Goal: Information Seeking & Learning: Learn about a topic

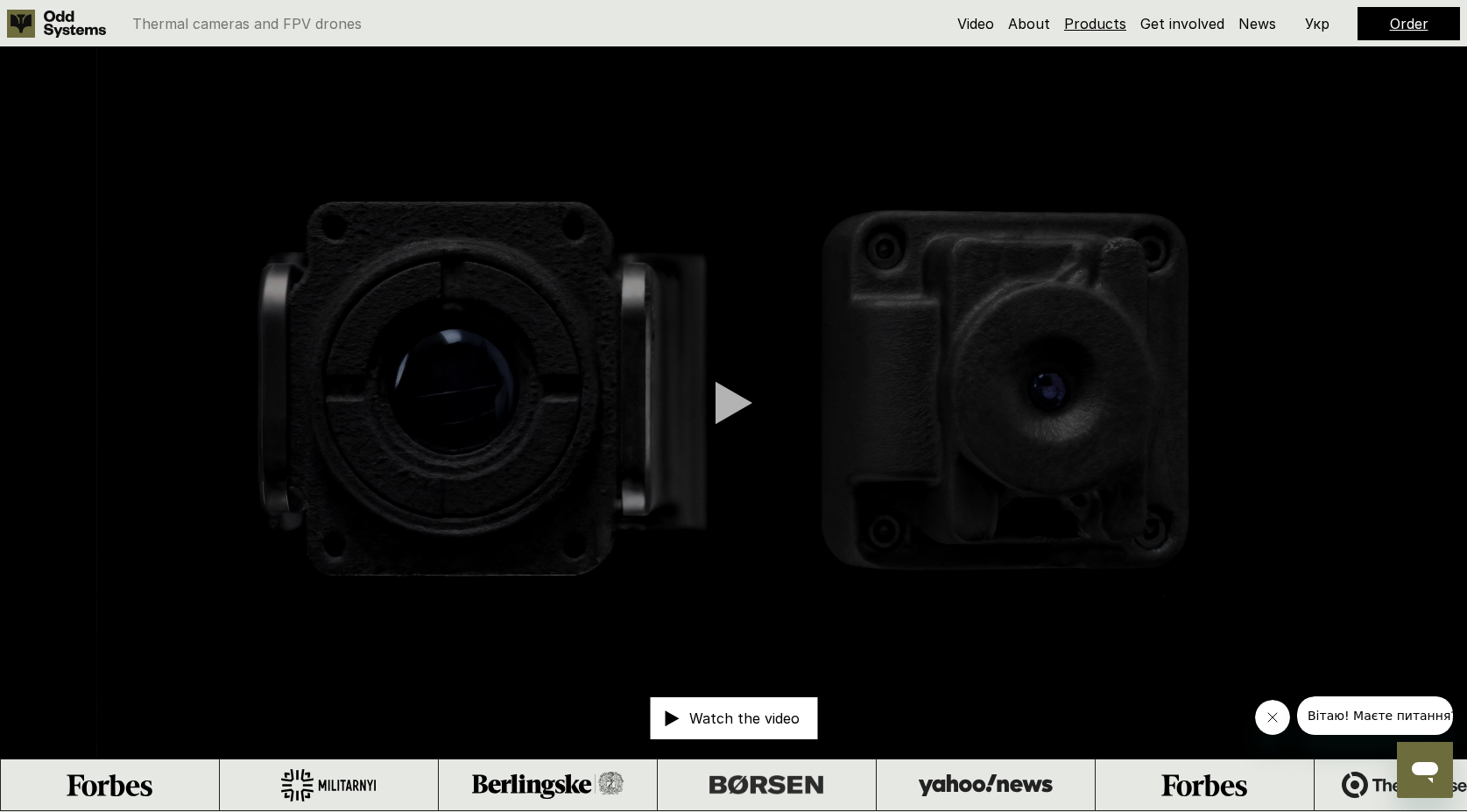
click at [1097, 24] on link "Products" at bounding box center [1096, 23] width 62 height 17
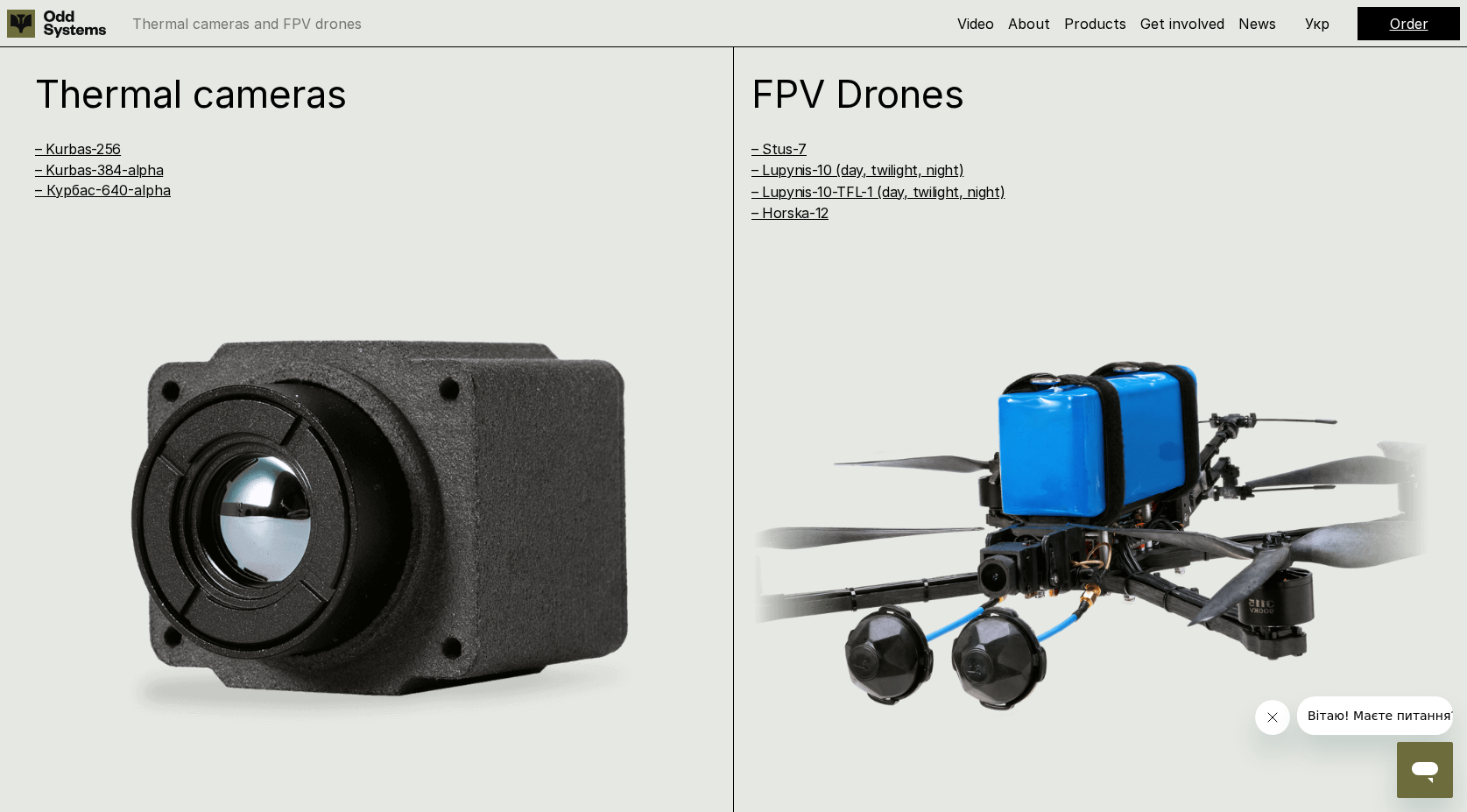
scroll to position [1623, 0]
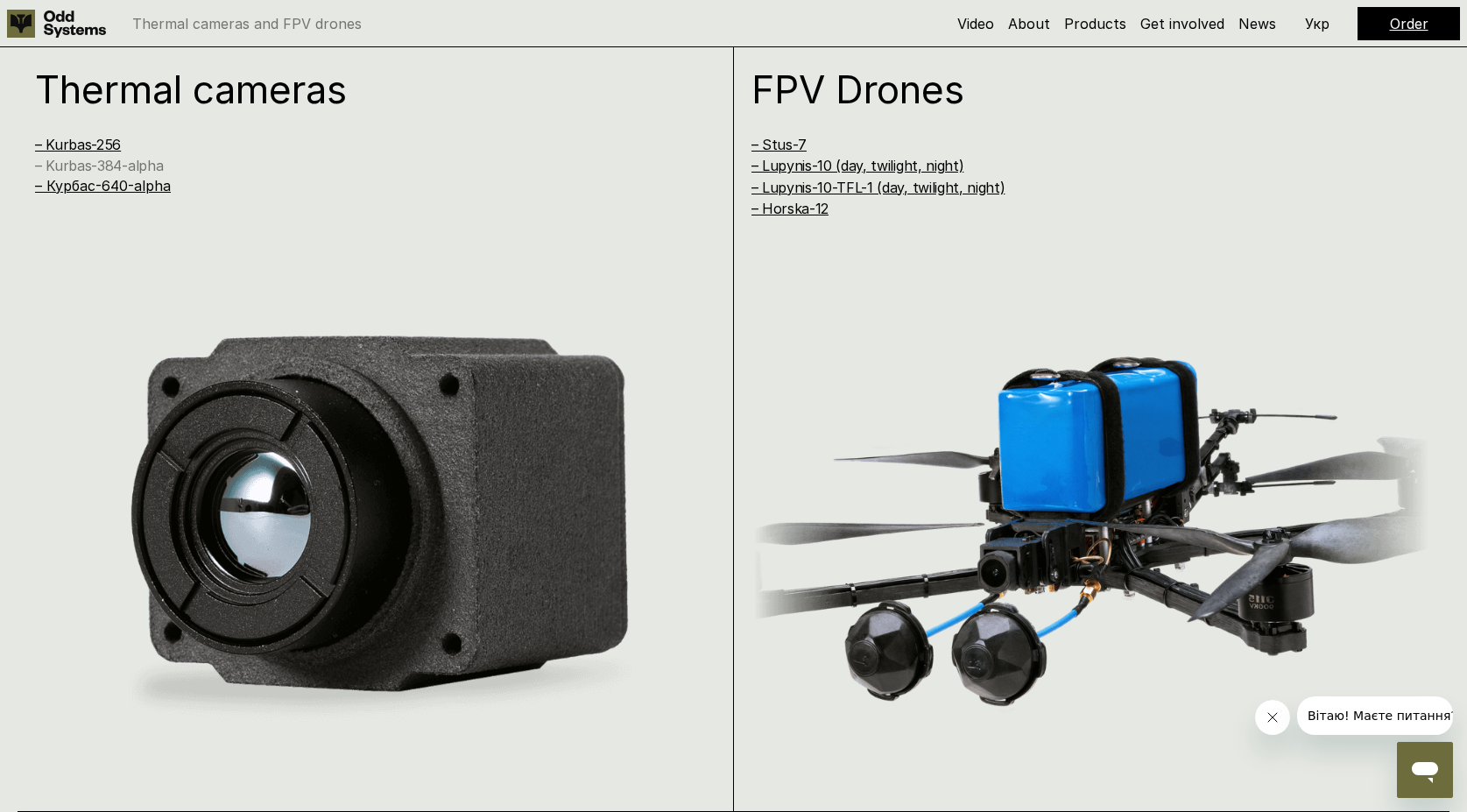
click at [87, 159] on link "– Kurbas-384-alpha" at bounding box center [99, 165] width 128 height 17
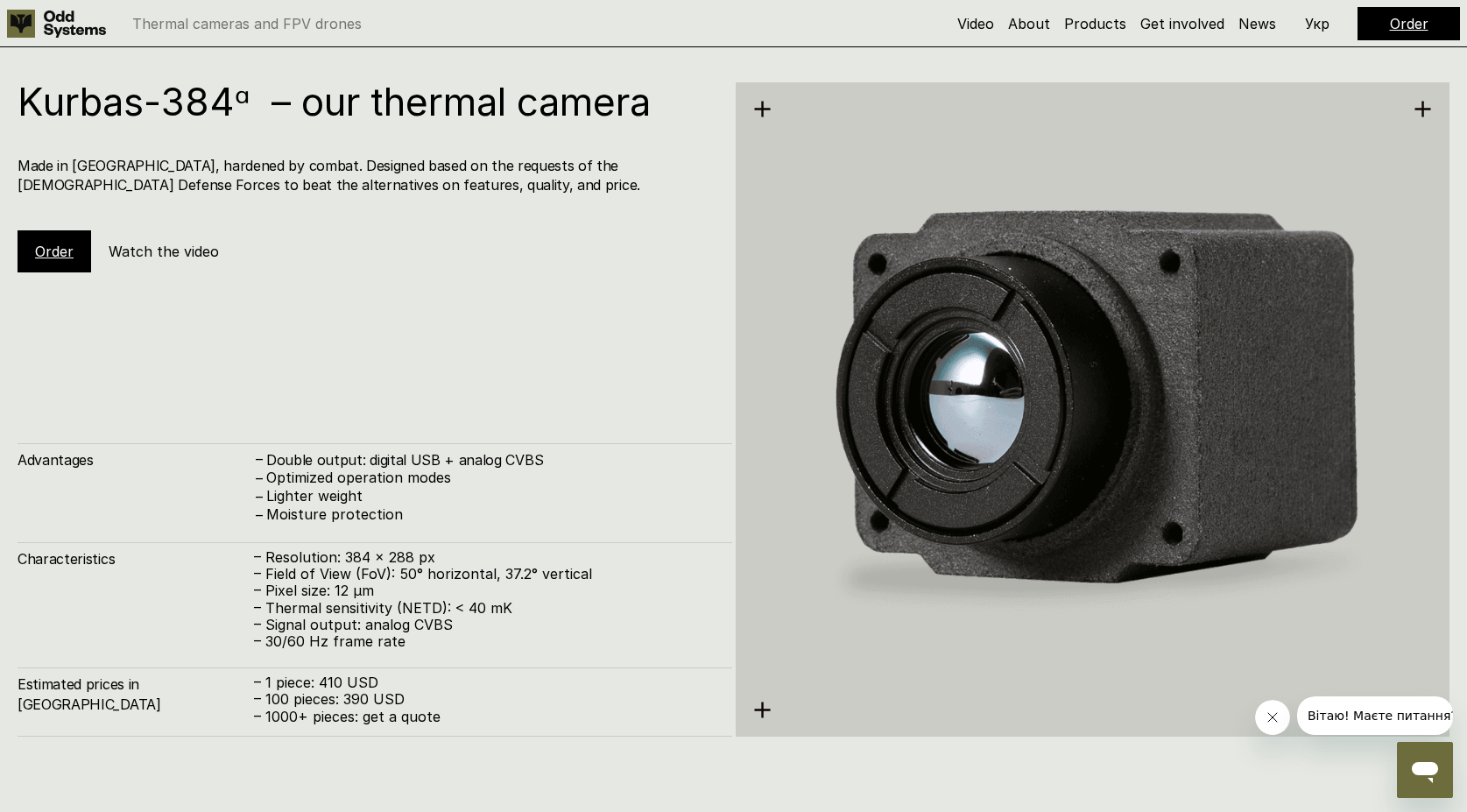
scroll to position [3282, 0]
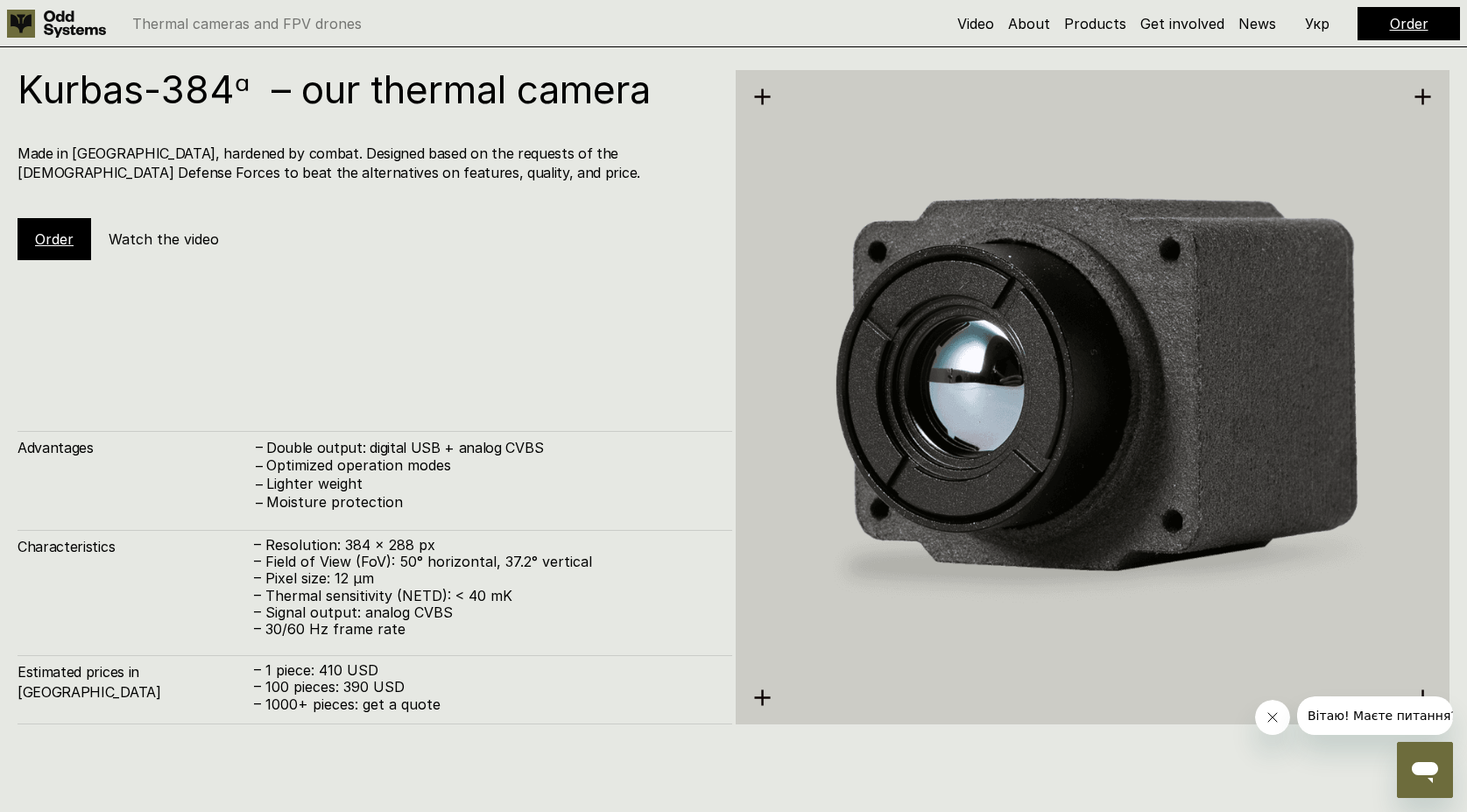
scroll to position [1623, 0]
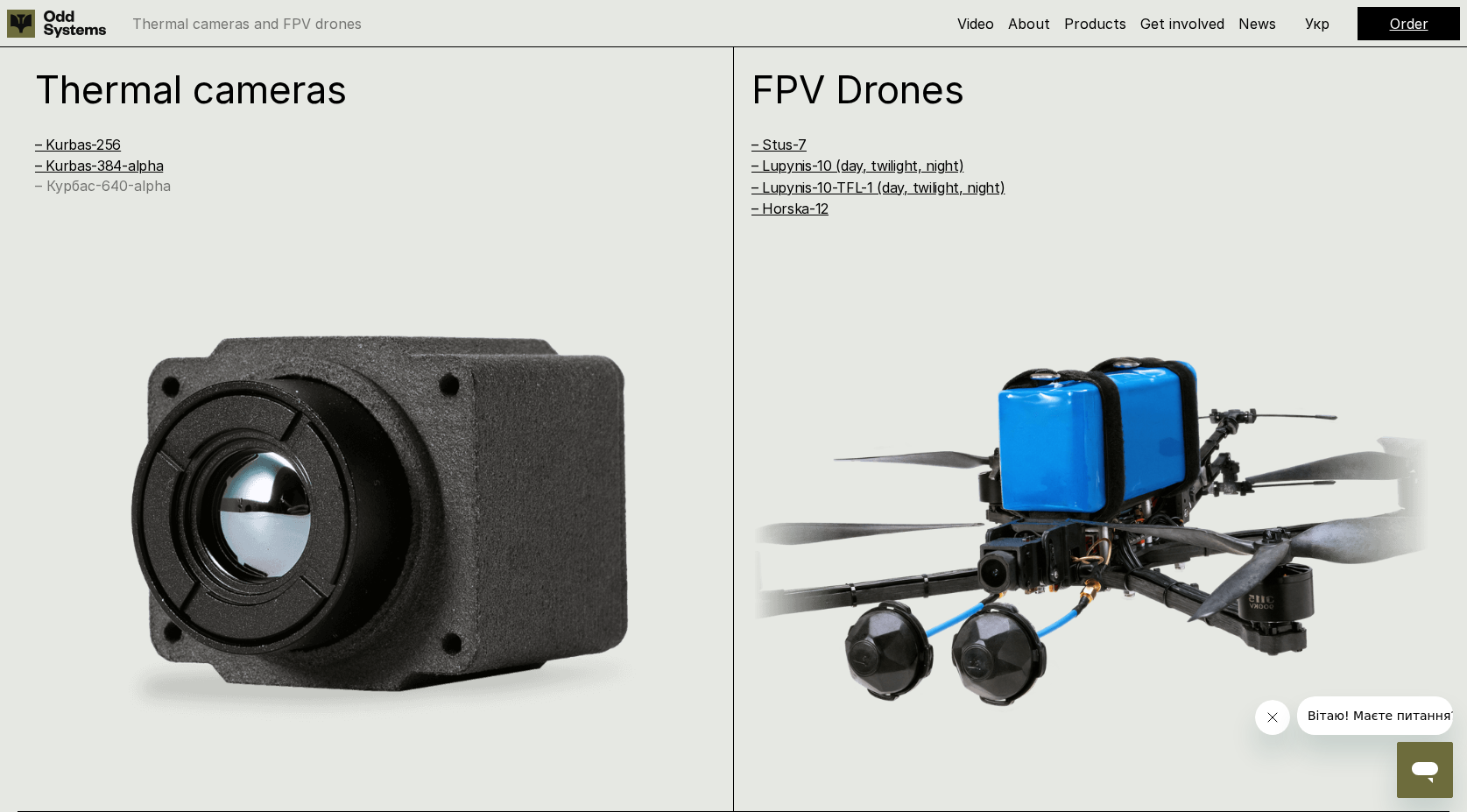
click at [143, 181] on link "– Курбас-640-alpha" at bounding box center [103, 186] width 136 height 17
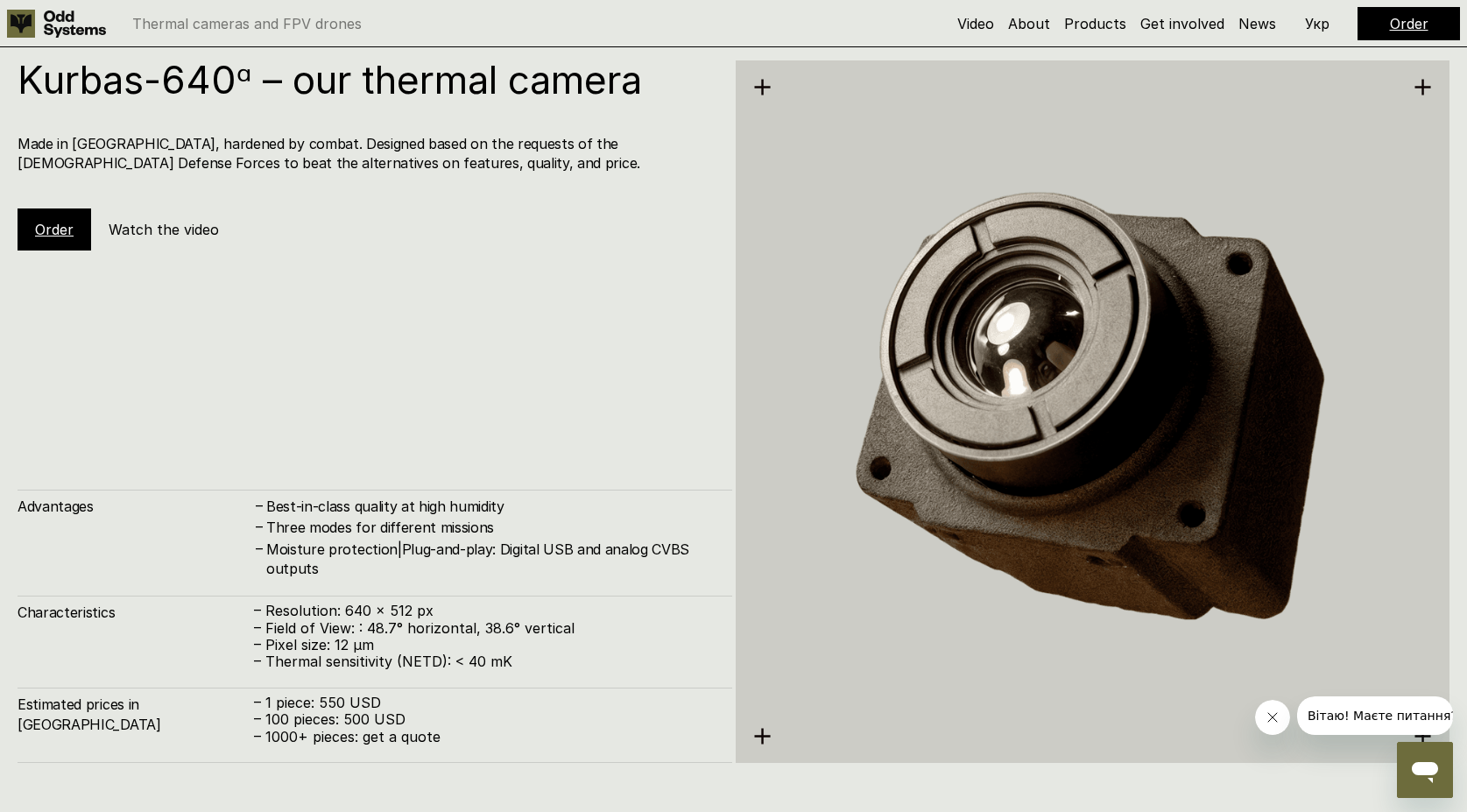
scroll to position [4059, 0]
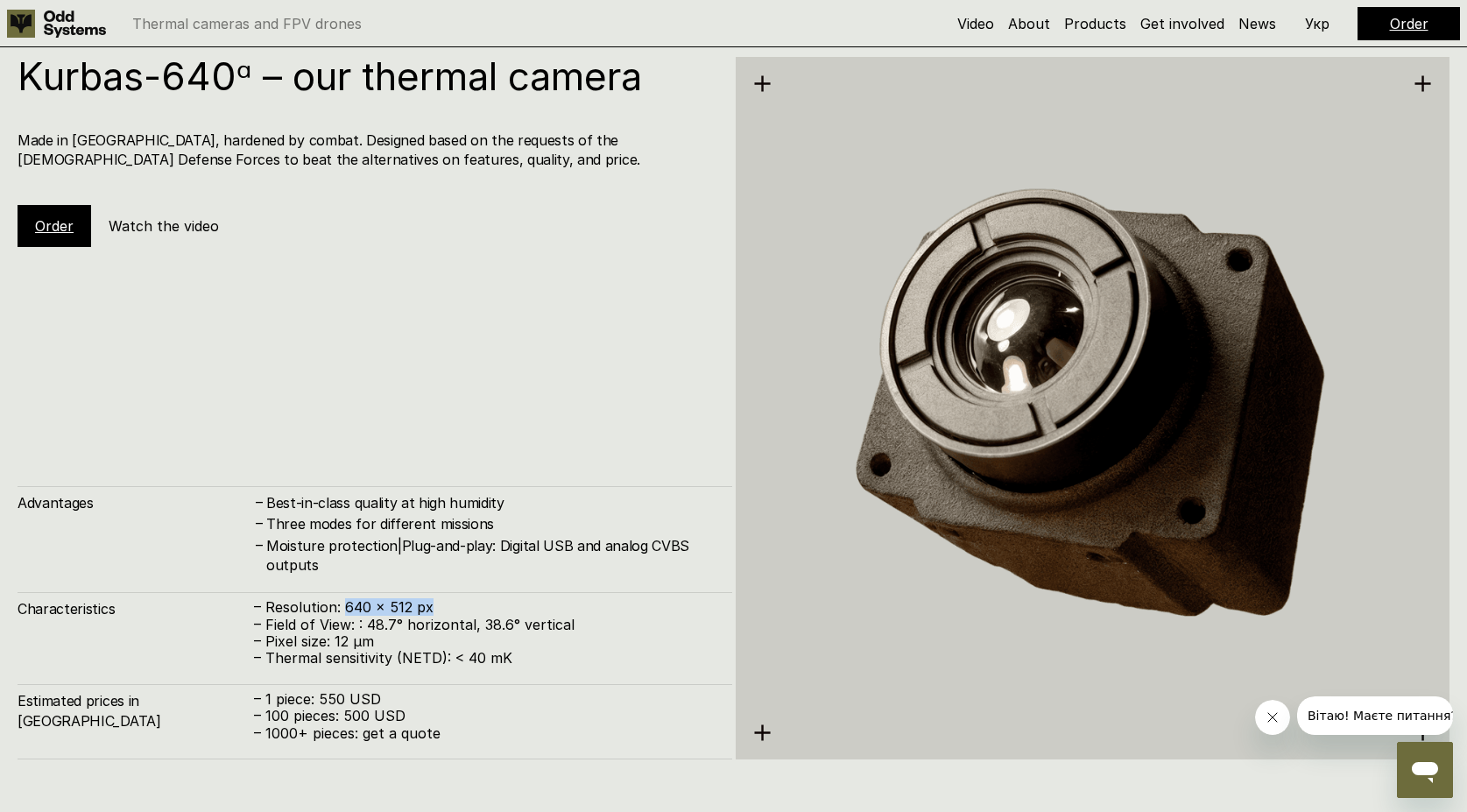
drag, startPoint x: 436, startPoint y: 614, endPoint x: 341, endPoint y: 610, distance: 95.1
click at [341, 610] on p "– Resolution: 640 x 512 px" at bounding box center [485, 607] width 461 height 17
click at [536, 615] on p "– Resolution: 640 x 512 px" at bounding box center [485, 607] width 461 height 17
drag, startPoint x: 343, startPoint y: 712, endPoint x: 426, endPoint y: 712, distance: 83.0
click at [426, 712] on p "– 100 pieces: 500 USD" at bounding box center [485, 716] width 461 height 17
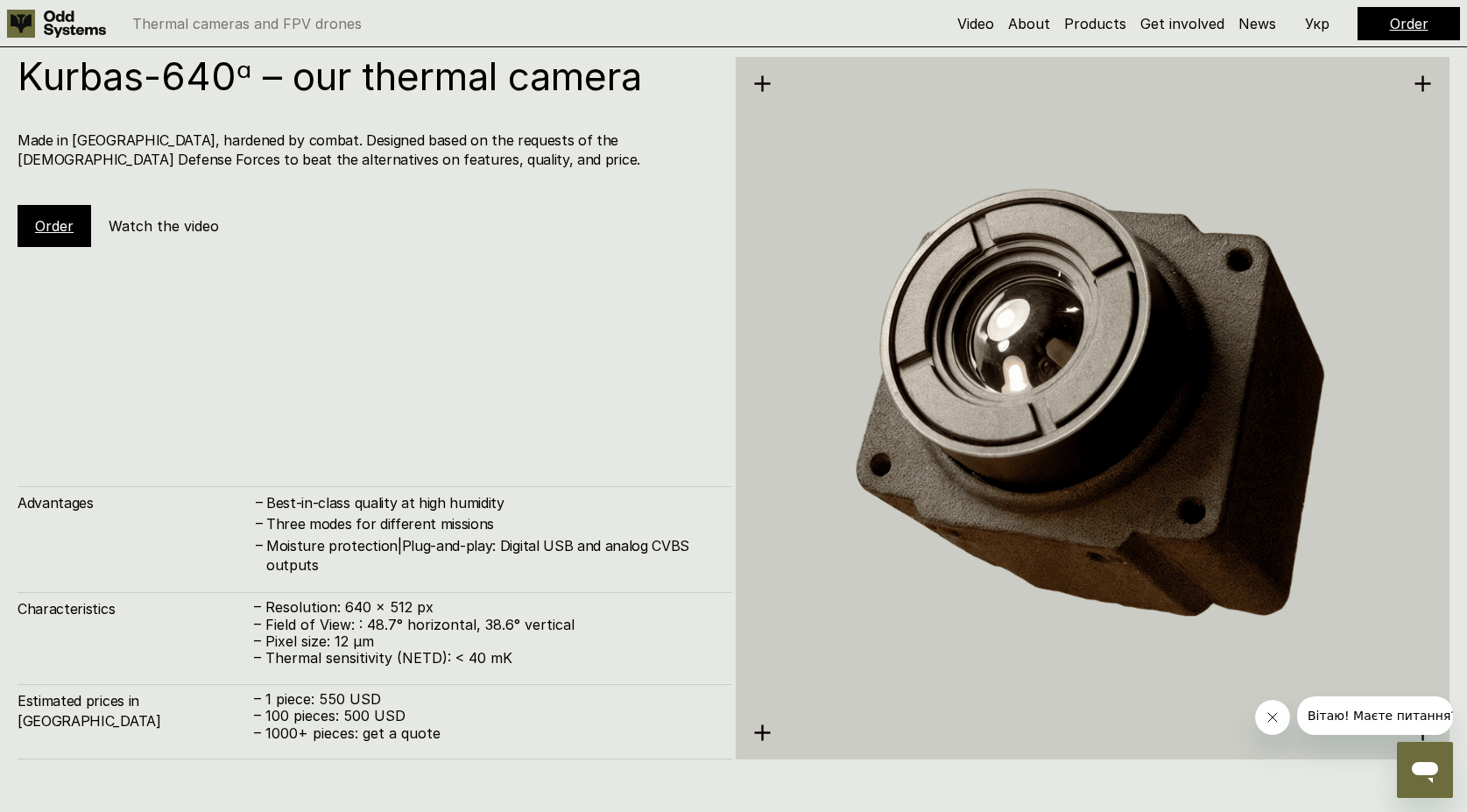
click at [586, 681] on div "Advantages – Best-in-class quality at high humidity – Three modes for different…" at bounding box center [375, 622] width 715 height 273
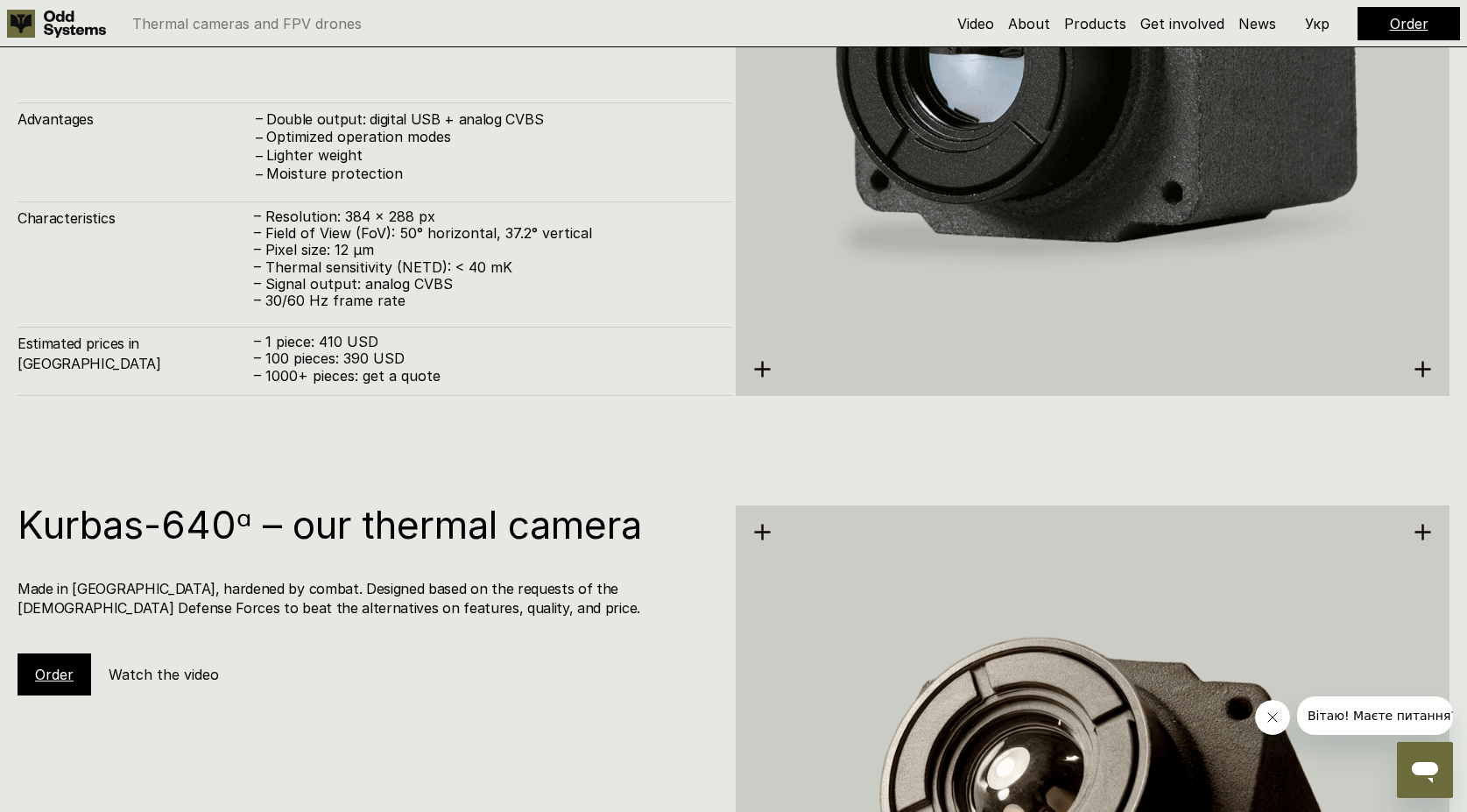
scroll to position [3251, 0]
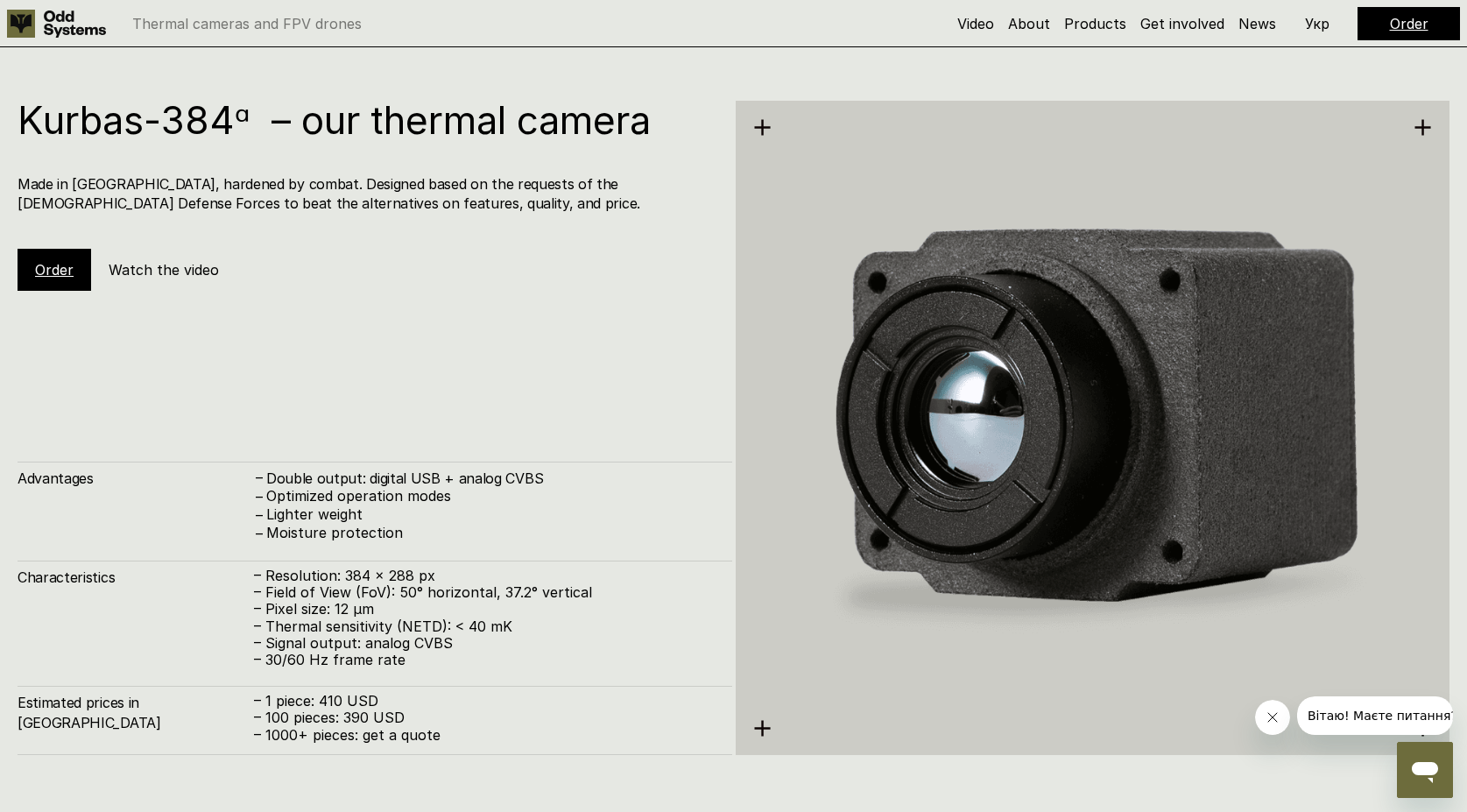
drag, startPoint x: 292, startPoint y: 625, endPoint x: 392, endPoint y: 628, distance: 100.0
click at [392, 628] on p "– Thermal sensitivity (NETD): < 40 mK" at bounding box center [485, 626] width 461 height 17
click at [456, 673] on div "Advantages – Double output: digital USB + analog CVBS – Optimized operation mod…" at bounding box center [375, 608] width 715 height 293
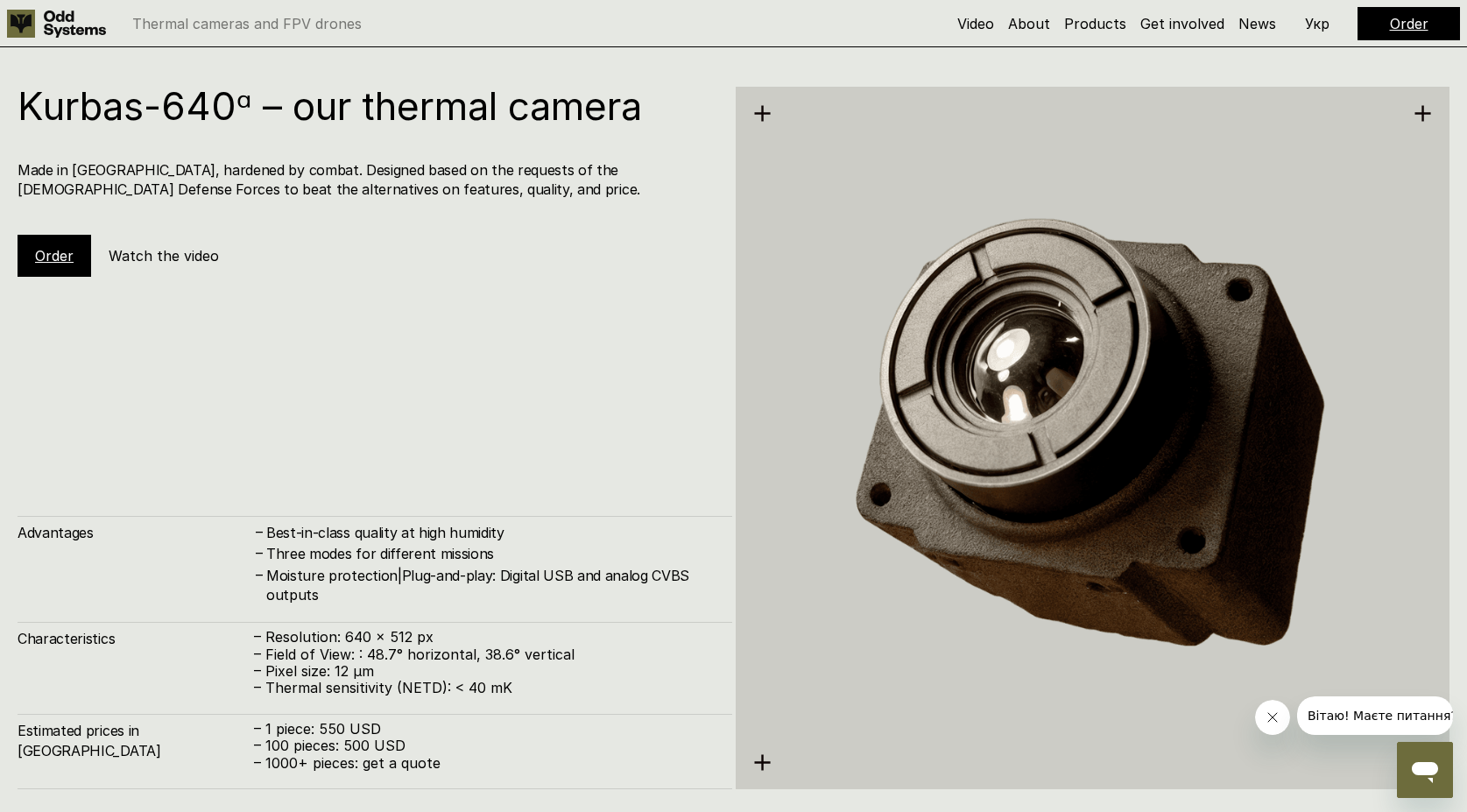
scroll to position [4041, 0]
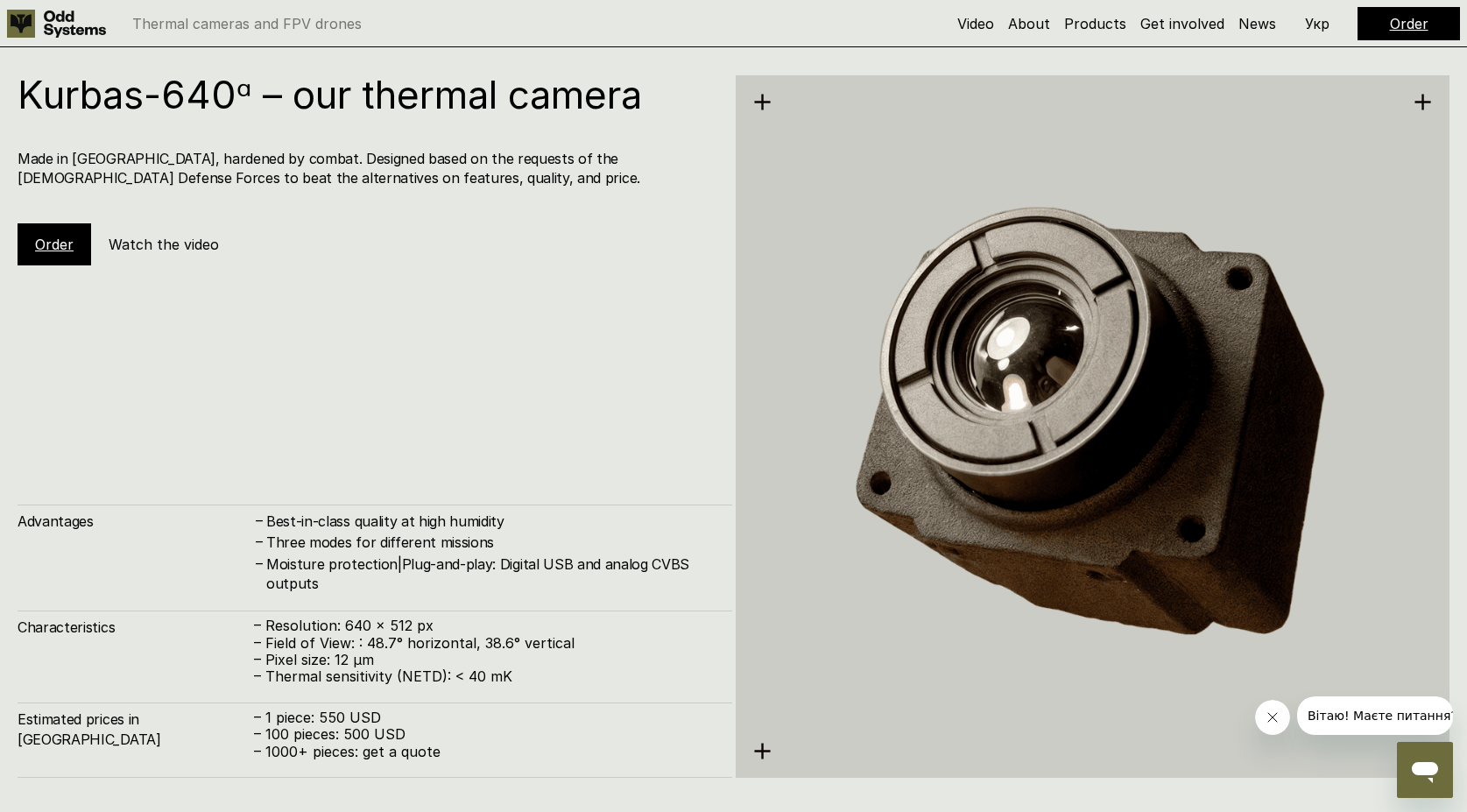
drag, startPoint x: 348, startPoint y: 734, endPoint x: 405, endPoint y: 732, distance: 57.0
click at [405, 732] on p "– 100 pieces: 500 USD" at bounding box center [485, 734] width 461 height 17
drag, startPoint x: 406, startPoint y: 735, endPoint x: 333, endPoint y: 735, distance: 73.0
click at [333, 735] on p "– 100 pieces: 500 USD" at bounding box center [485, 734] width 461 height 17
click at [514, 762] on div "Estimated prices in [GEOGRAPHIC_DATA] – 1 piece: 550 USD – 100 pieces: 500 USD …" at bounding box center [375, 740] width 715 height 76
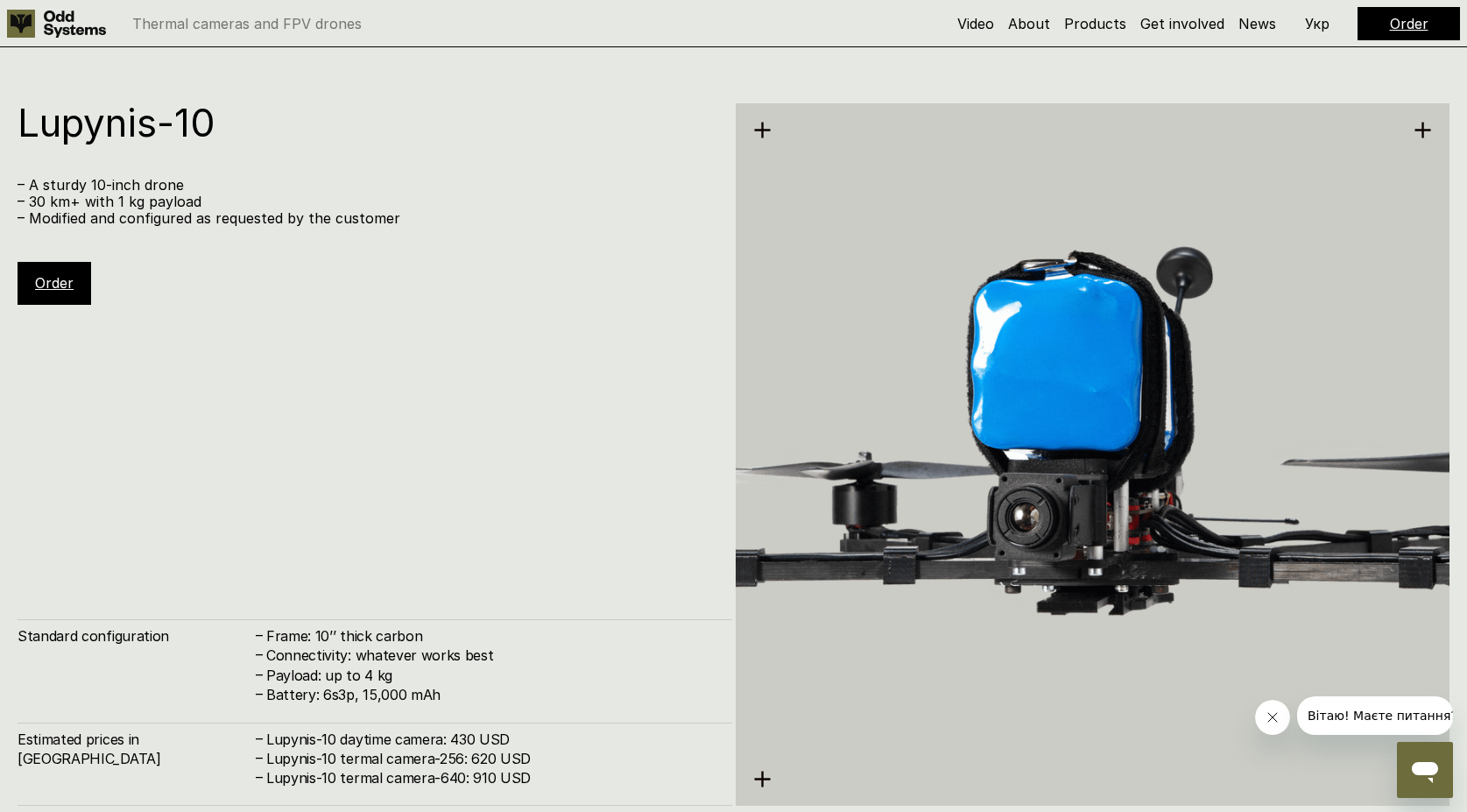
scroll to position [5659, 0]
